Goal: Information Seeking & Learning: Understand process/instructions

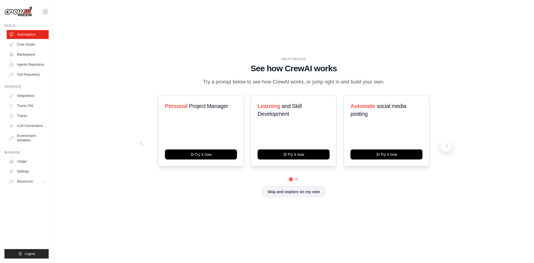
click at [443, 149] on button at bounding box center [446, 146] width 11 height 11
click at [92, 35] on div "WALKTHROUGH See how [PERSON_NAME] works Try a prompt below to see how [PERSON_N…" at bounding box center [293, 132] width 463 height 252
click at [45, 181] on icon at bounding box center [45, 181] width 4 height 4
click at [28, 44] on link "Crew Studio" at bounding box center [28, 44] width 42 height 9
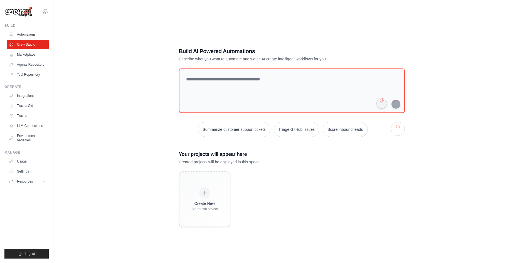
click at [48, 13] on icon at bounding box center [45, 11] width 7 height 7
click at [63, 58] on div "Build AI Powered Automations Describe what you want to automate and watch AI cr…" at bounding box center [291, 137] width 459 height 263
click at [36, 66] on link "Agents Repository" at bounding box center [28, 64] width 42 height 9
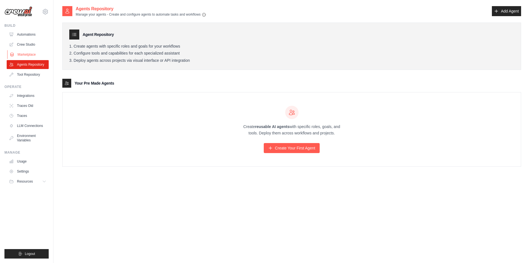
click at [31, 50] on link "Marketplace" at bounding box center [28, 54] width 42 height 9
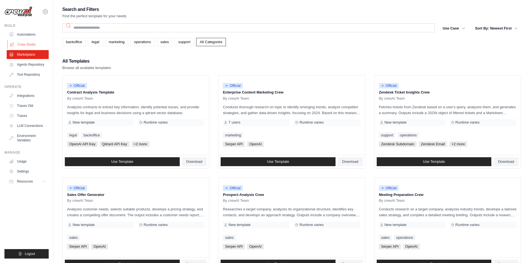
click at [30, 45] on link "Crew Studio" at bounding box center [28, 44] width 42 height 9
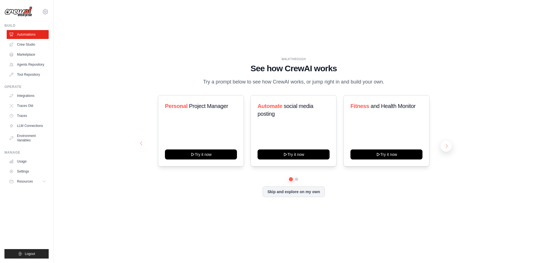
click at [448, 150] on button at bounding box center [446, 146] width 11 height 11
click at [442, 202] on div "WALKTHROUGH See how CrewAI works Try a prompt below to see how CrewAI works, or…" at bounding box center [294, 131] width 321 height 149
click at [29, 181] on span "Resources" at bounding box center [26, 181] width 16 height 4
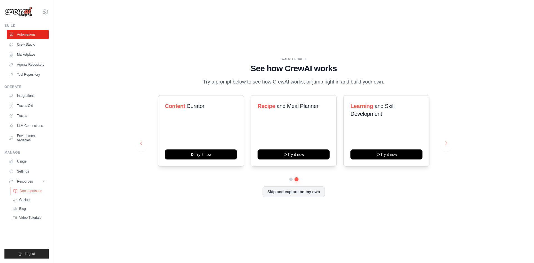
click at [38, 187] on link "Documentation" at bounding box center [30, 191] width 39 height 8
